Goal: Transaction & Acquisition: Purchase product/service

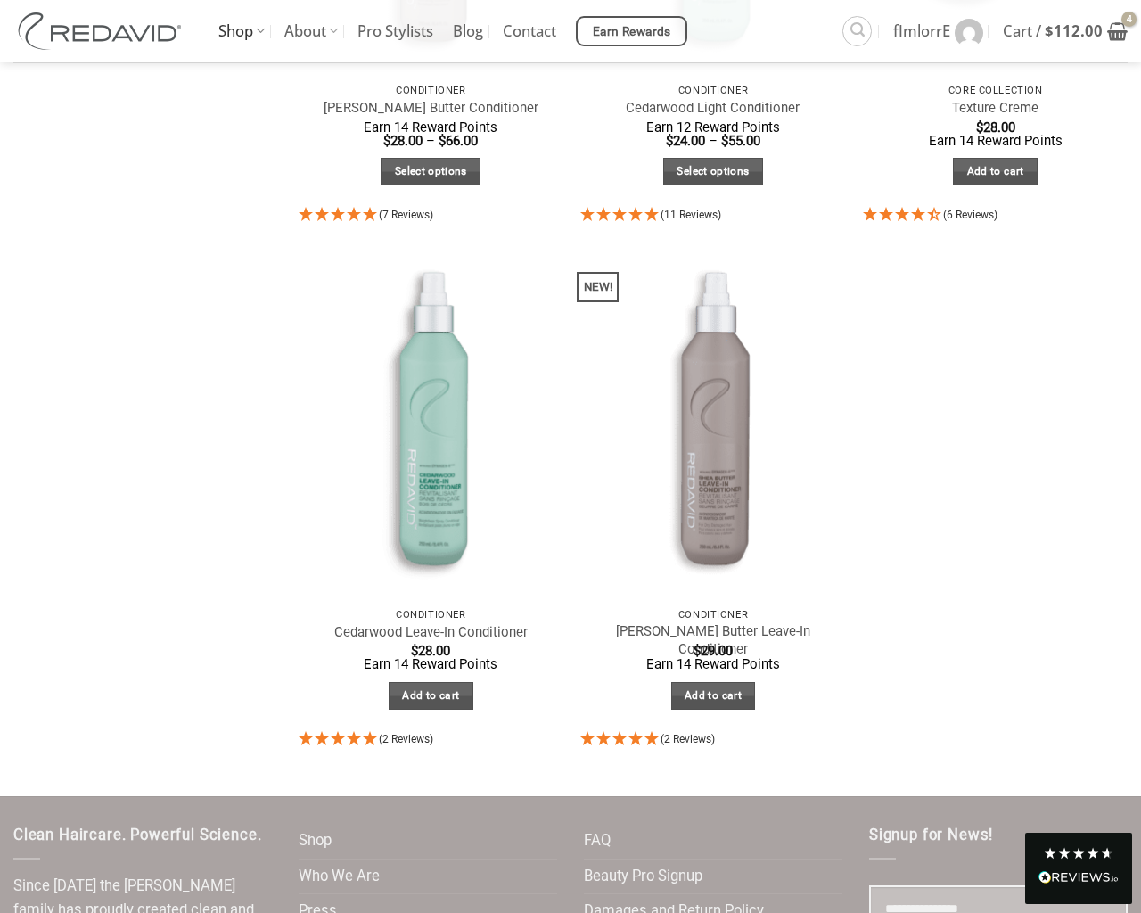
scroll to position [1035, 0]
select select "**********"
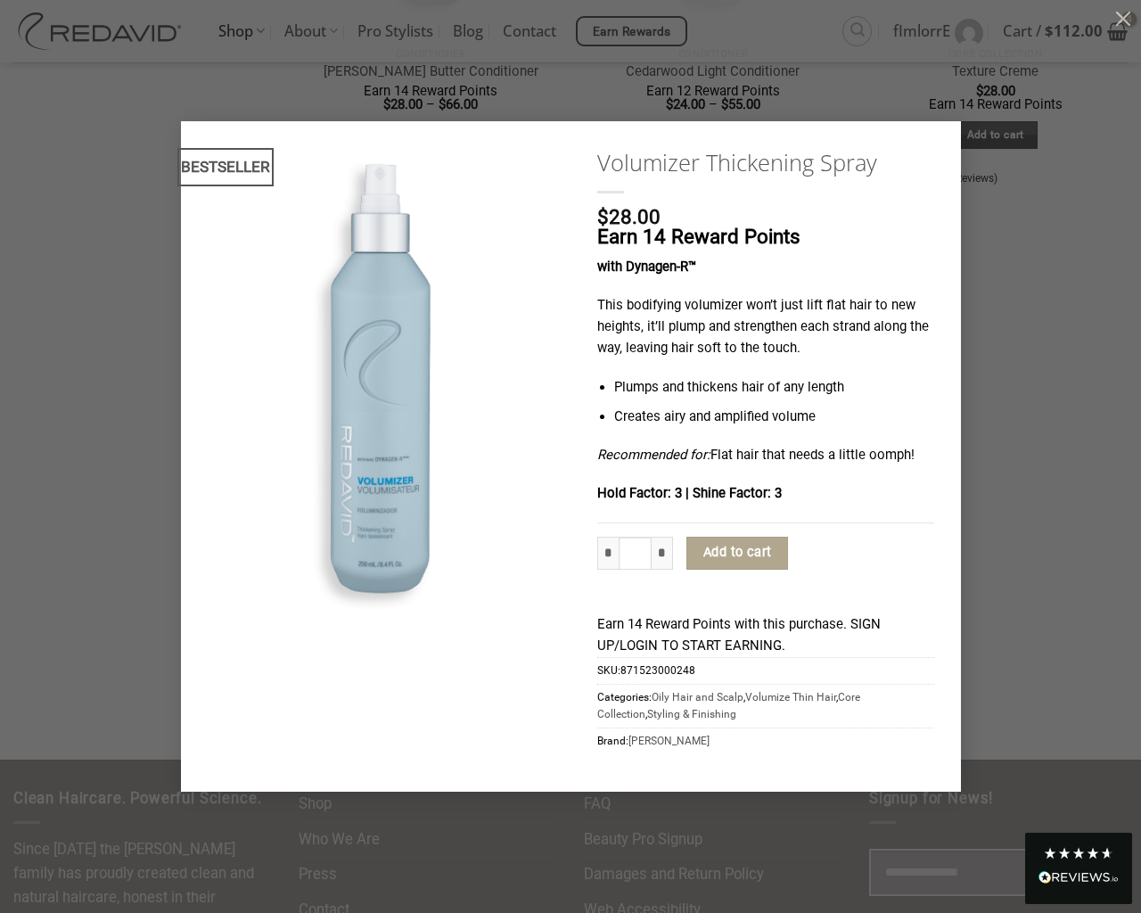
type input "*"
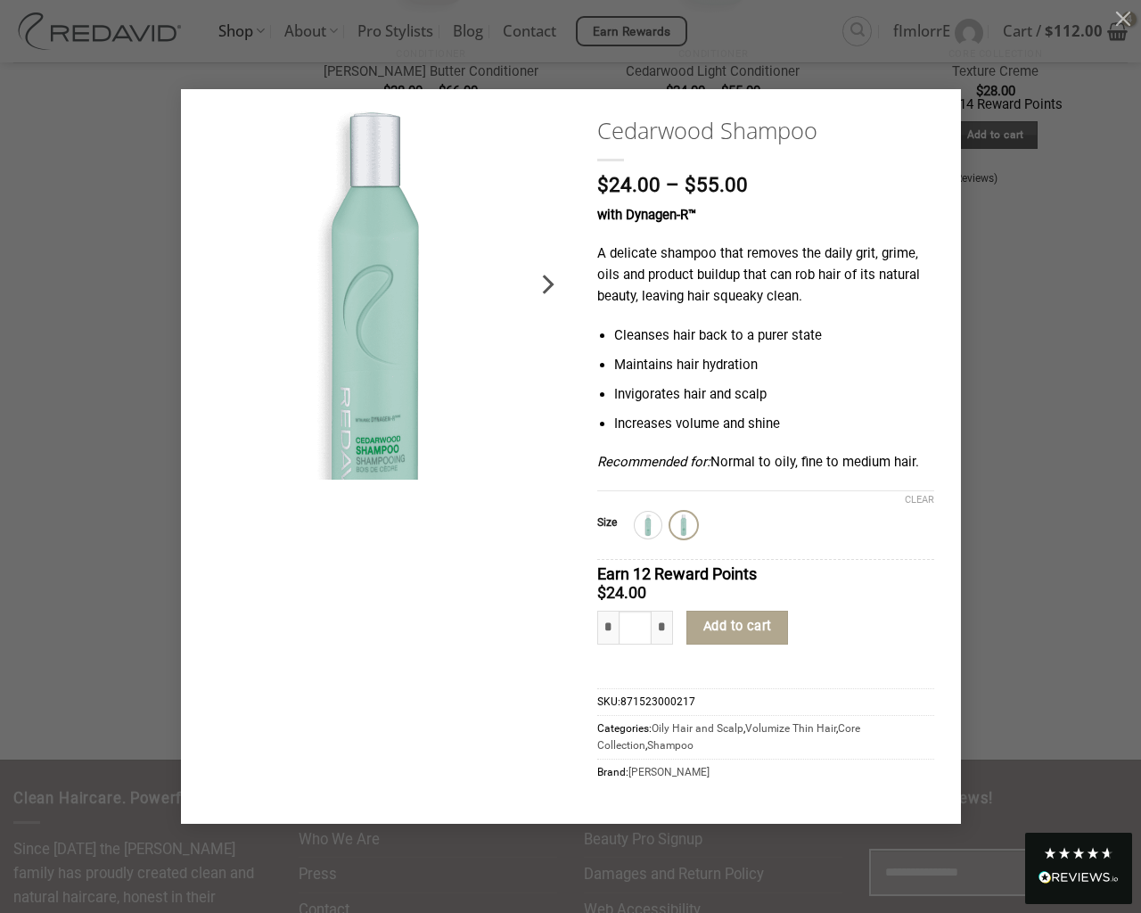
type input "*"
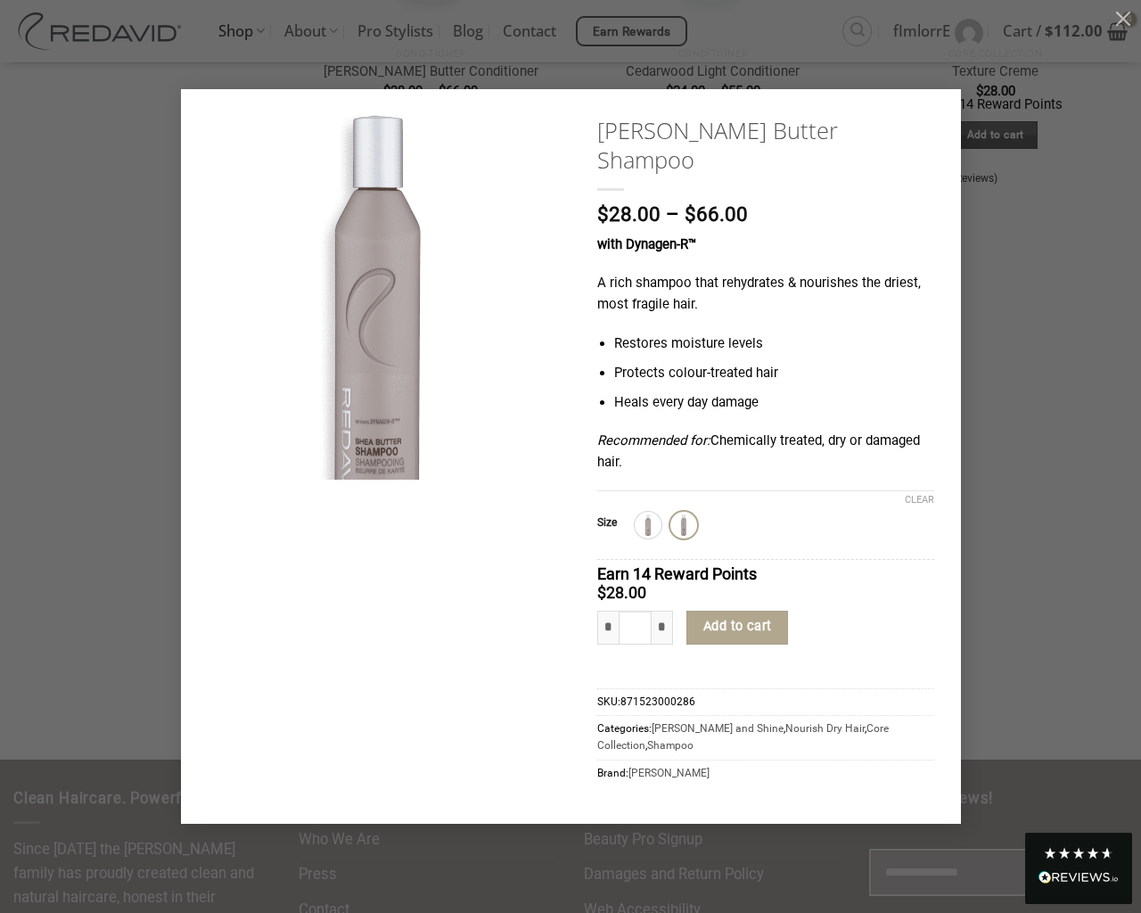
type input "*"
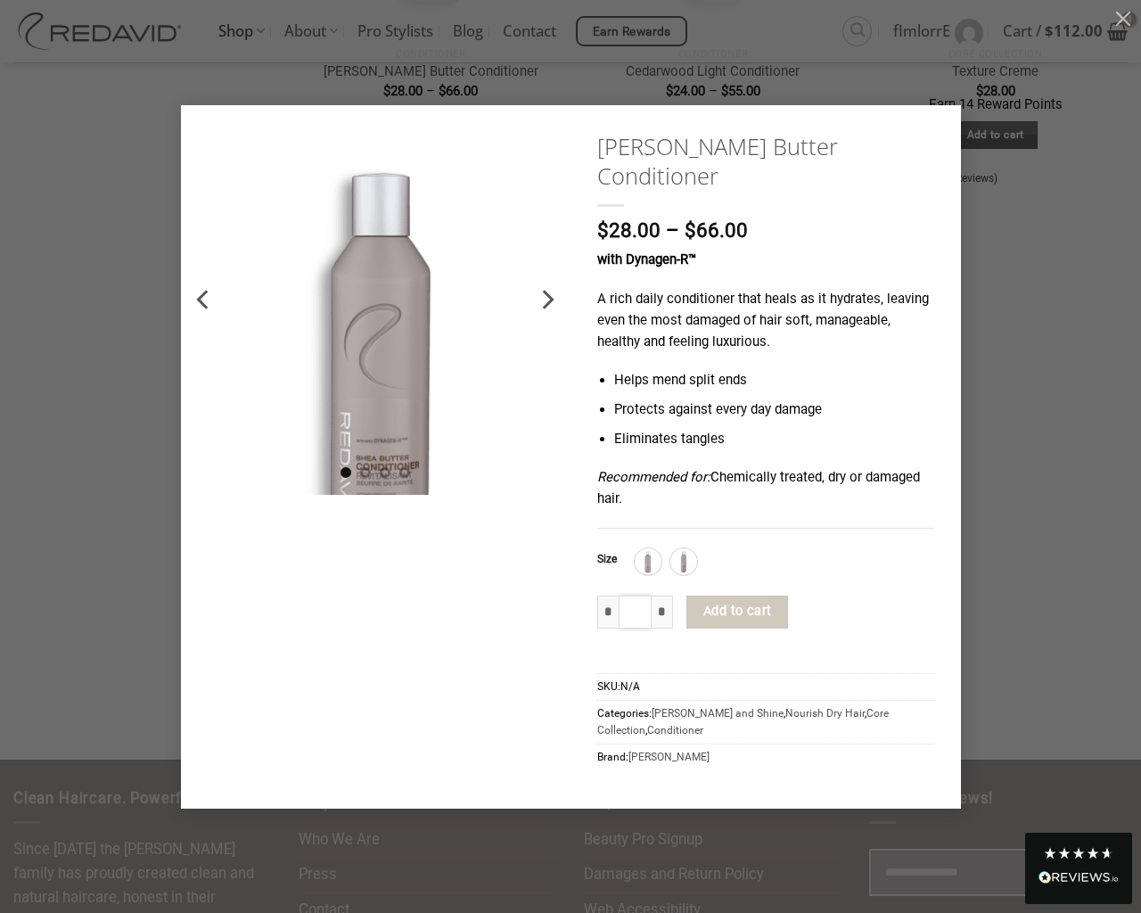
type input "*"
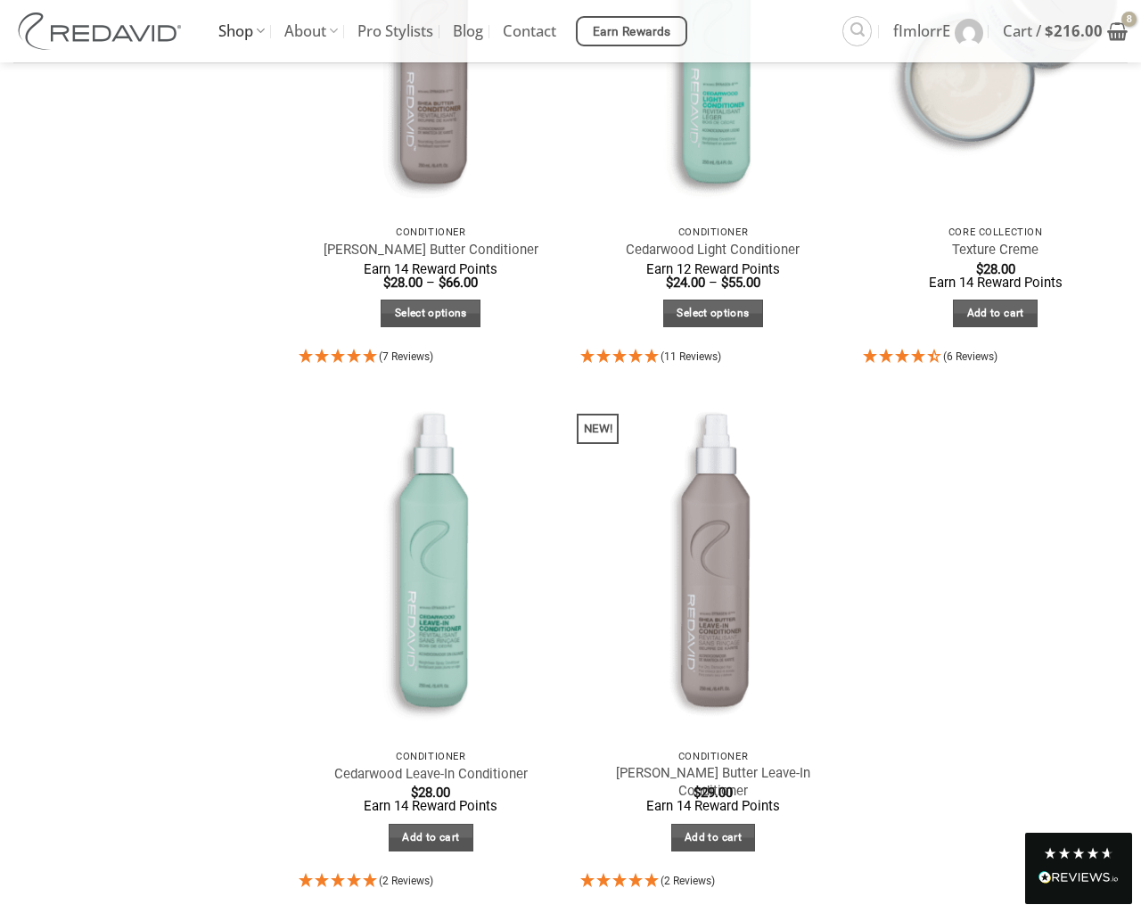
scroll to position [1035, 0]
